Goal: Find specific page/section: Find specific page/section

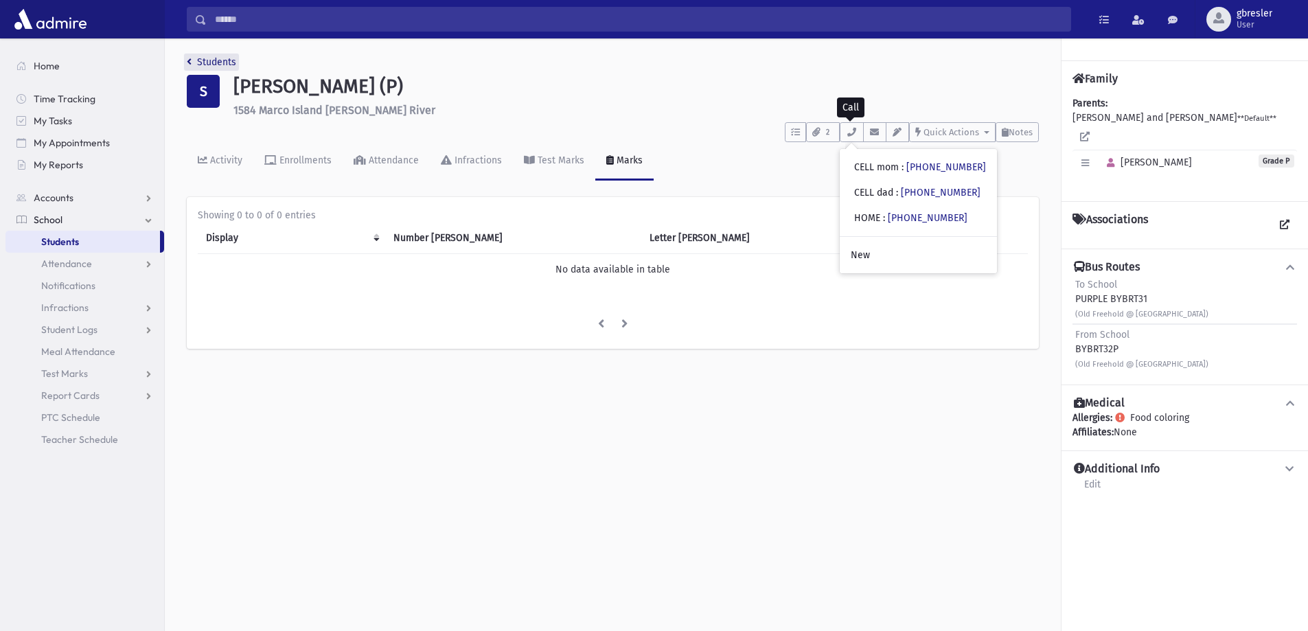
click at [220, 59] on link "Students" at bounding box center [211, 62] width 49 height 12
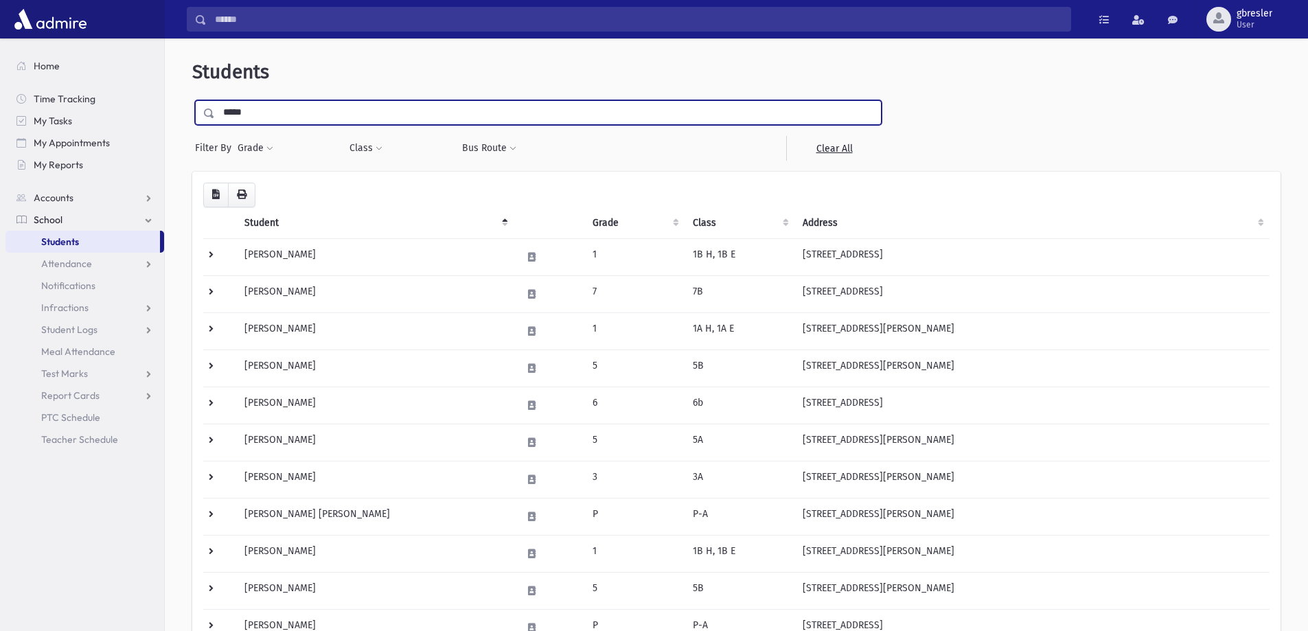
drag, startPoint x: 257, startPoint y: 109, endPoint x: 190, endPoint y: 121, distance: 67.6
click at [191, 120] on div "Students ***** Filter By Grade * * * * * * * * * * Filter Class ***" at bounding box center [736, 478] width 1132 height 868
type input "******"
click at [192, 100] on input "submit" at bounding box center [211, 109] width 38 height 19
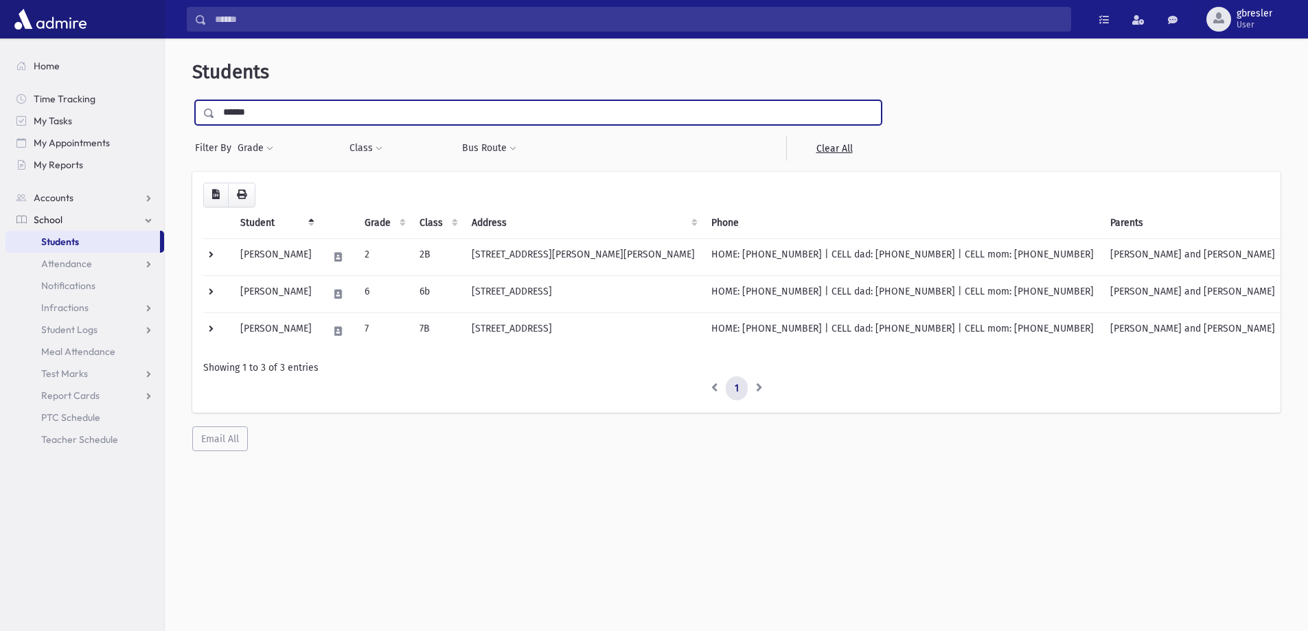
drag, startPoint x: 260, startPoint y: 115, endPoint x: 193, endPoint y: 115, distance: 67.3
click at [193, 115] on div "****** Filter By Grade * * * * * * * * * * Filter Class *** *** ** *** ** ***" at bounding box center [538, 130] width 692 height 60
type input "*****"
click at [192, 100] on input "submit" at bounding box center [211, 109] width 38 height 19
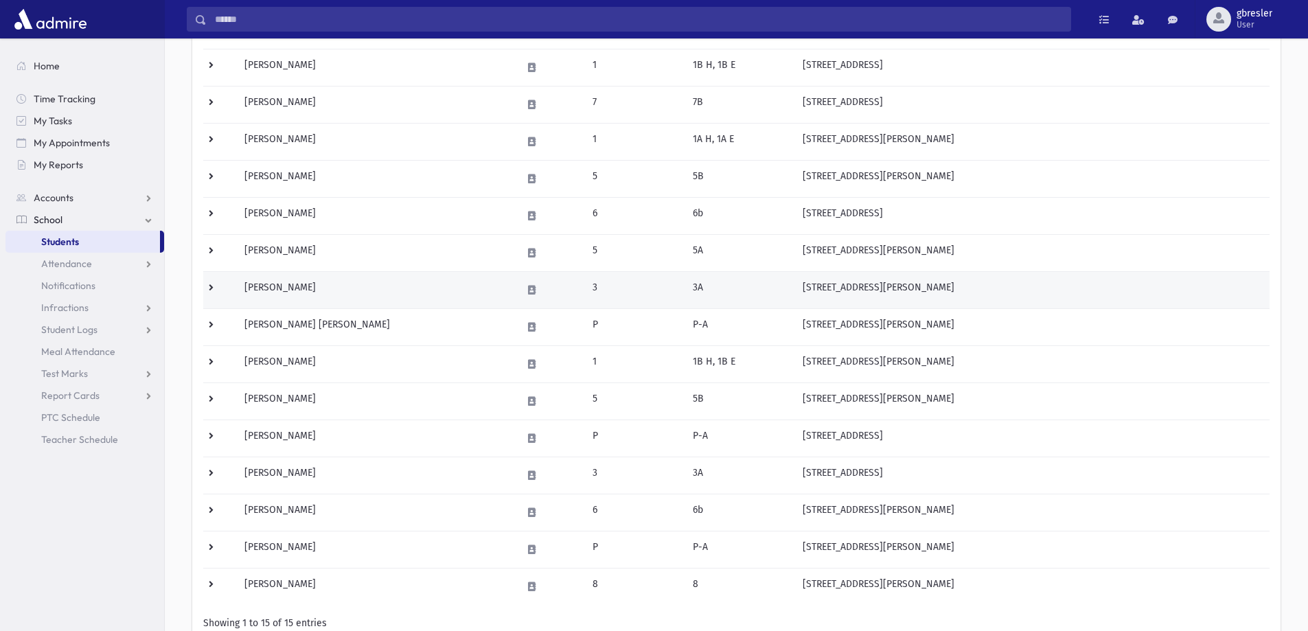
scroll to position [206, 0]
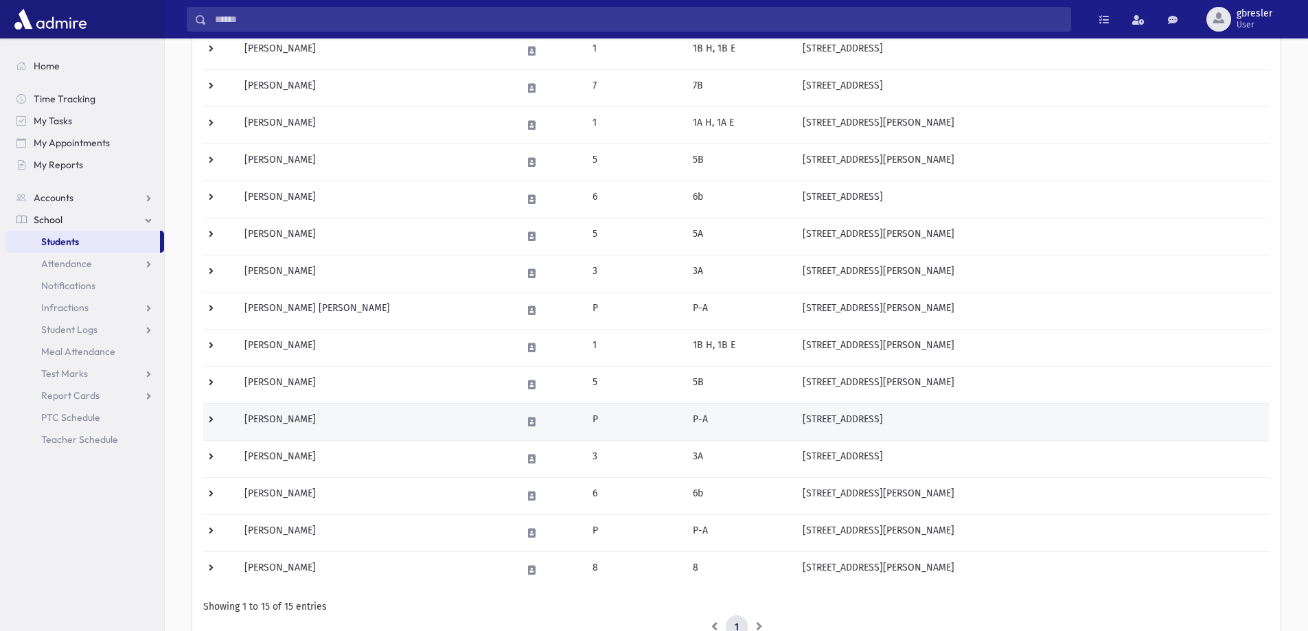
click at [287, 423] on td "Stein, Esther" at bounding box center [374, 421] width 277 height 37
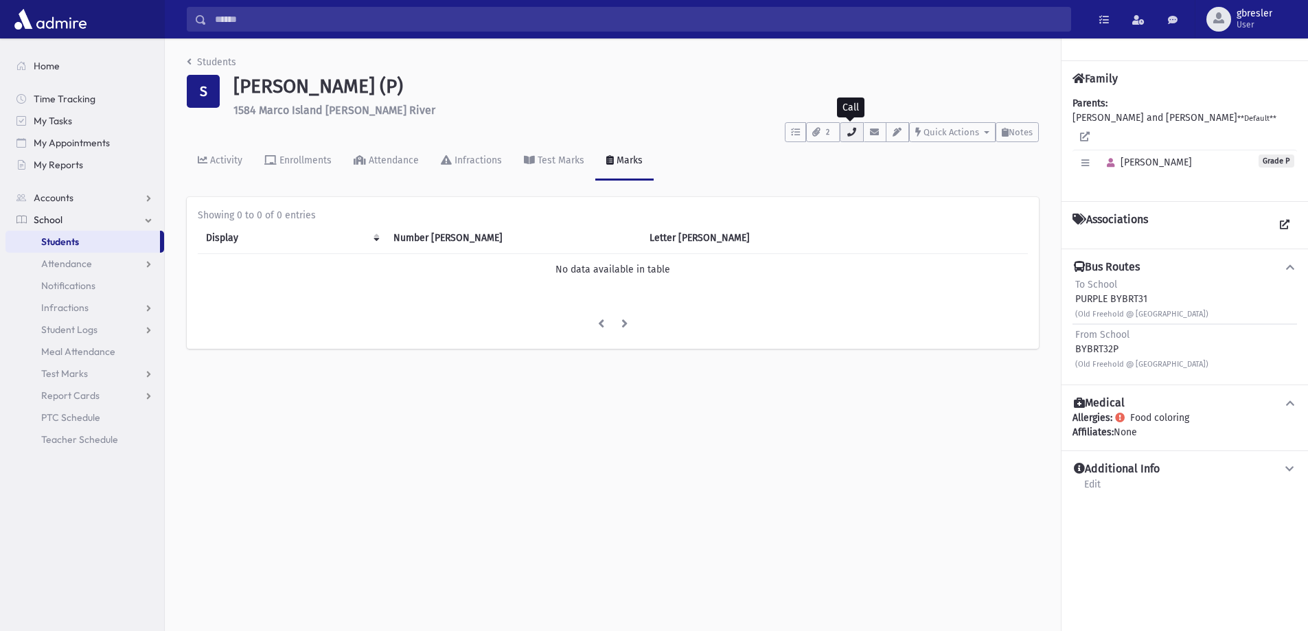
click at [855, 130] on icon "button" at bounding box center [851, 132] width 11 height 9
click at [795, 163] on div "Activity Enrollments Attendance Infractions Test Marks Marks" at bounding box center [613, 167] width 852 height 50
click at [813, 136] on icon "button" at bounding box center [816, 132] width 8 height 9
click at [763, 166] on div "Activity Enrollments Attendance Infractions Test Marks Marks" at bounding box center [613, 167] width 852 height 50
click at [828, 138] on span "2" at bounding box center [828, 132] width 12 height 12
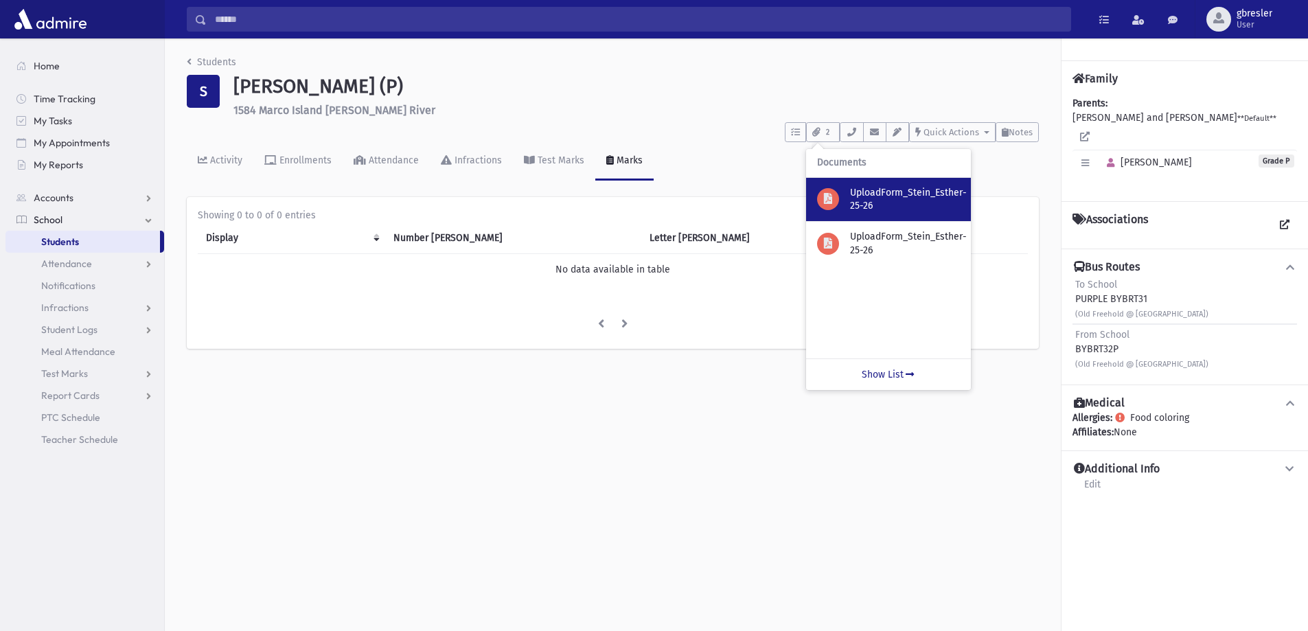
click at [864, 200] on p "UploadForm_Stein_Esther-25-26" at bounding box center [905, 199] width 110 height 27
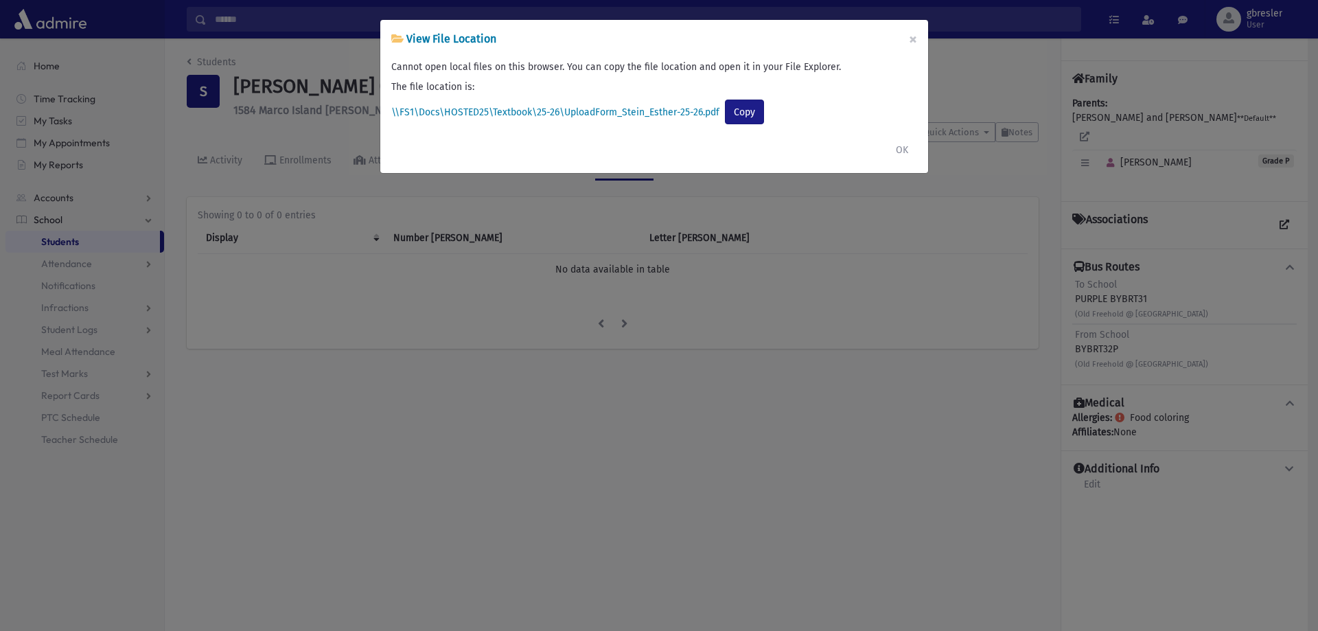
click at [690, 115] on label "\\FS1\Docs\HOSTED25\Textbook\25-26\UploadForm_Stein_Esther-25-26.pdf" at bounding box center [555, 112] width 328 height 14
click at [689, 113] on label "\\FS1\Docs\HOSTED25\Textbook\25-26\UploadForm_Stein_Esther-25-26.pdf" at bounding box center [555, 112] width 328 height 14
click at [752, 117] on button "Copy" at bounding box center [744, 112] width 39 height 25
click at [897, 153] on button "OK" at bounding box center [902, 149] width 30 height 25
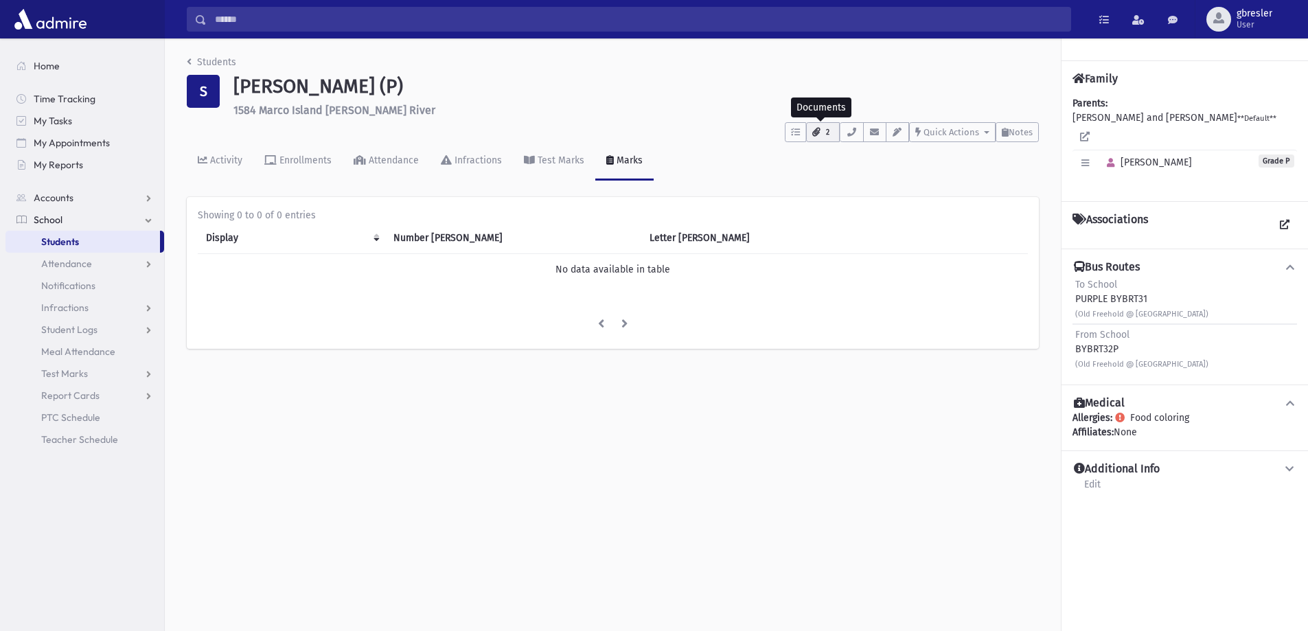
click at [828, 133] on span "2" at bounding box center [828, 132] width 12 height 12
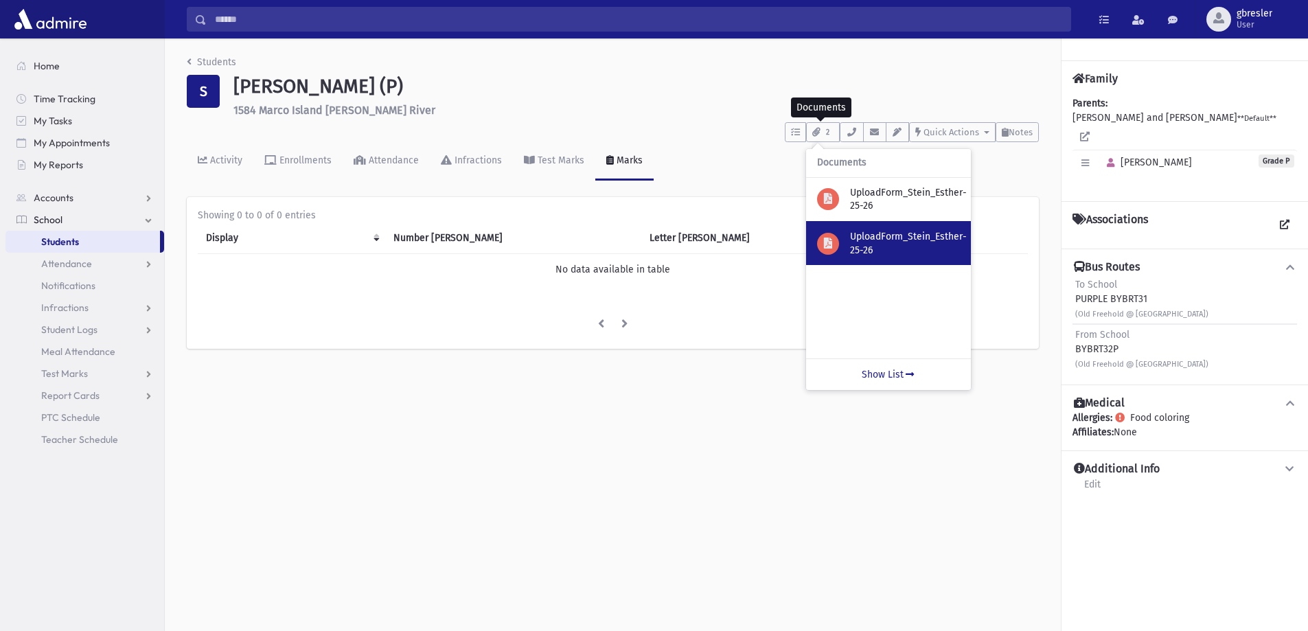
click at [859, 231] on p "UploadForm_Stein_Esther-25-26" at bounding box center [905, 243] width 110 height 27
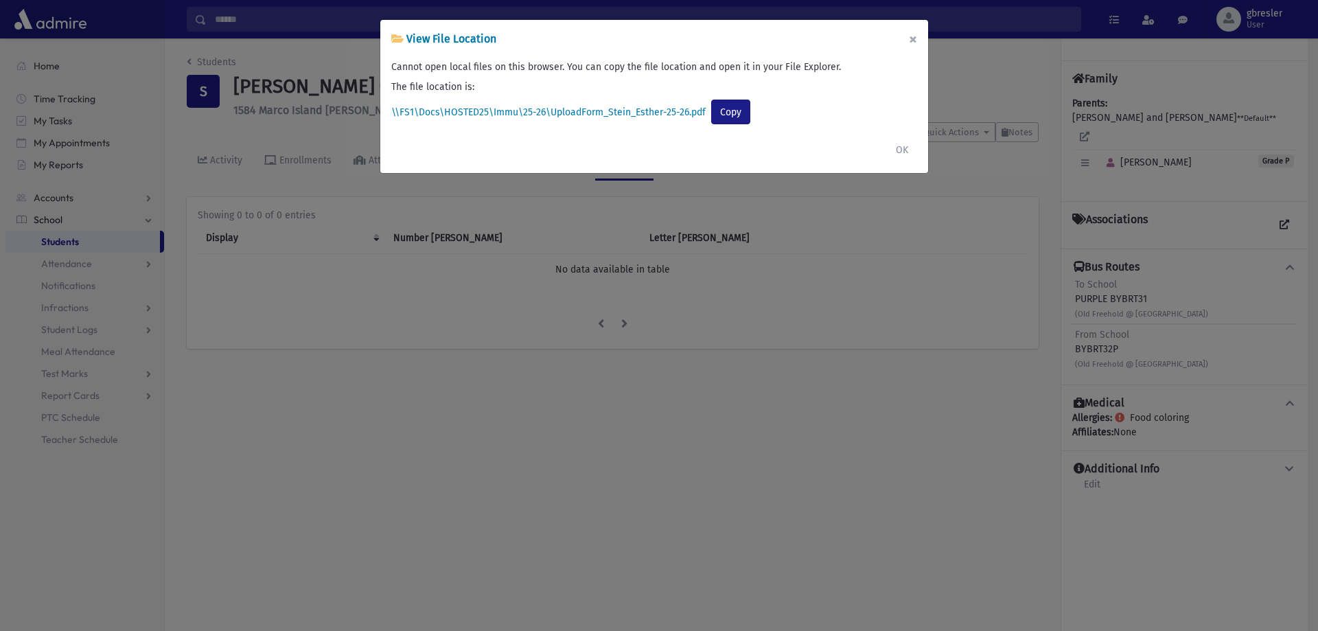
click at [916, 34] on button "×" at bounding box center [913, 39] width 30 height 38
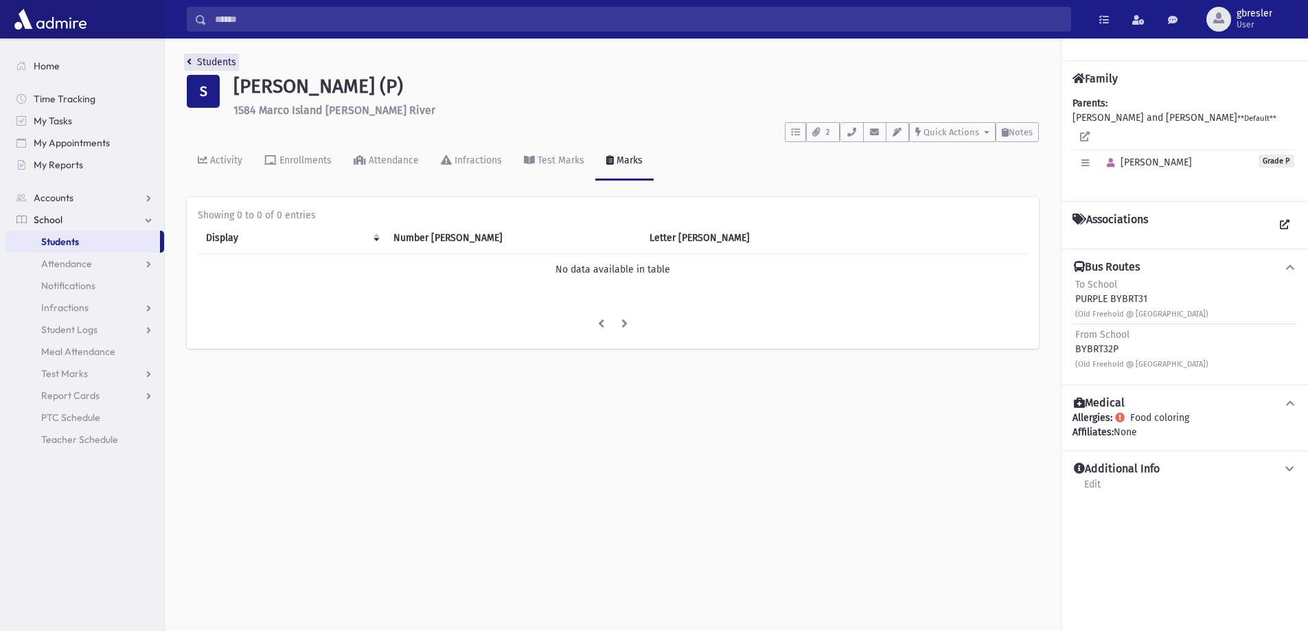
click at [211, 60] on link "Students" at bounding box center [211, 62] width 49 height 12
